Goal: Task Accomplishment & Management: Manage account settings

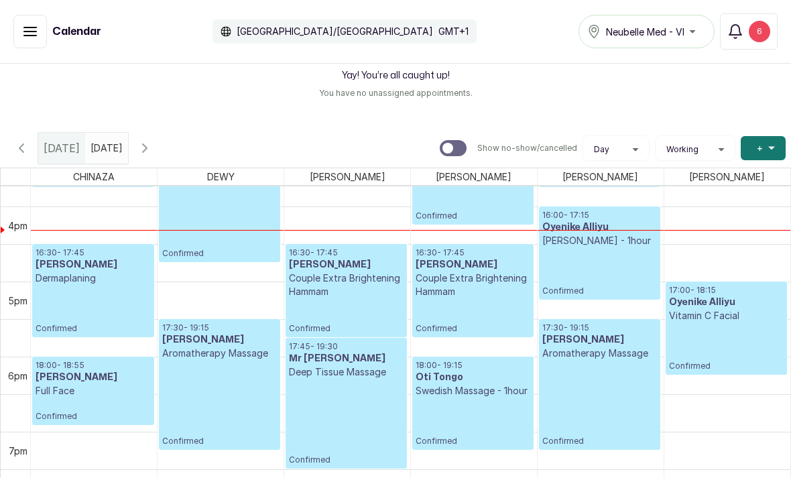
scroll to position [1223, 0]
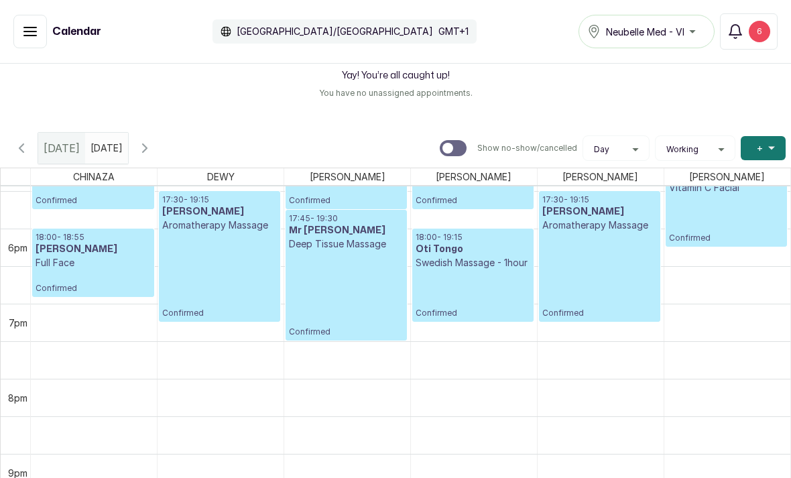
click at [3, 45] on div "Calendar Africa/Lagos GMT+1 Neubelle Med - VI Notifications 6" at bounding box center [395, 32] width 791 height 64
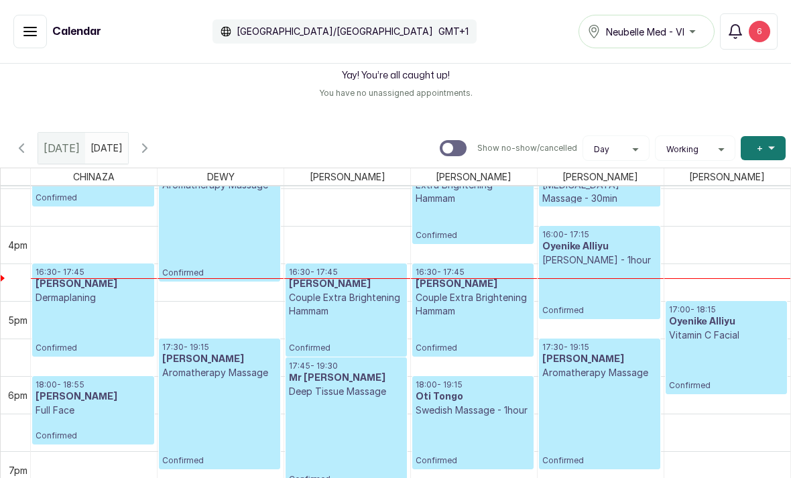
scroll to position [1262, 0]
